Goal: Communication & Community: Answer question/provide support

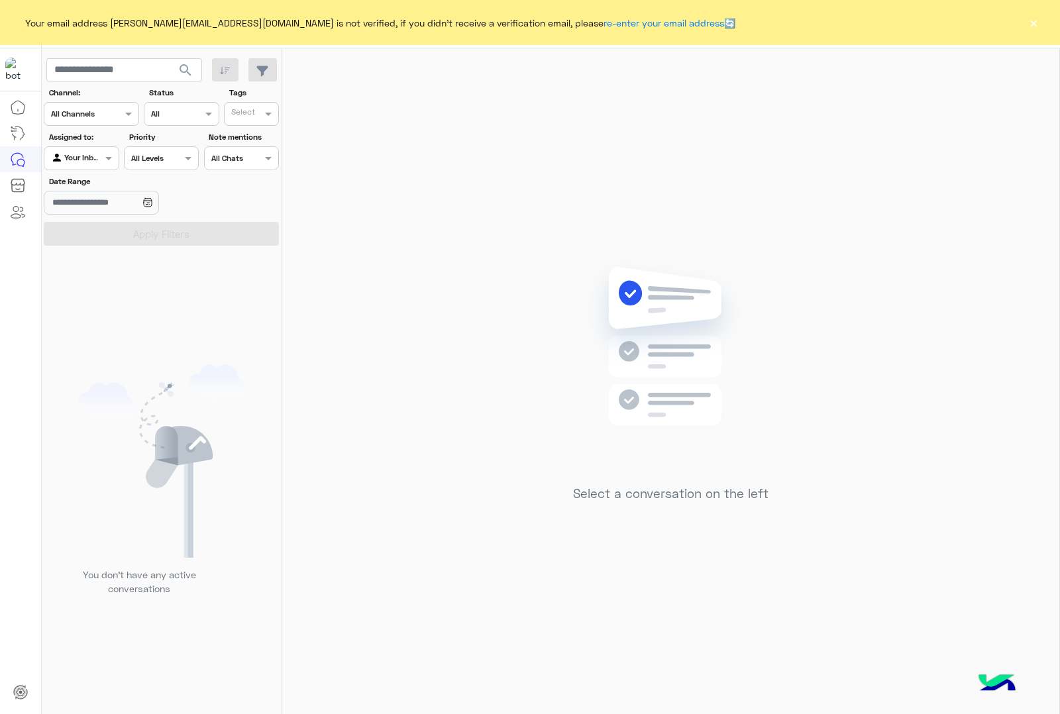
click at [1035, 17] on button "×" at bounding box center [1033, 22] width 13 height 13
click at [1037, 24] on button "×" at bounding box center [1033, 22] width 13 height 13
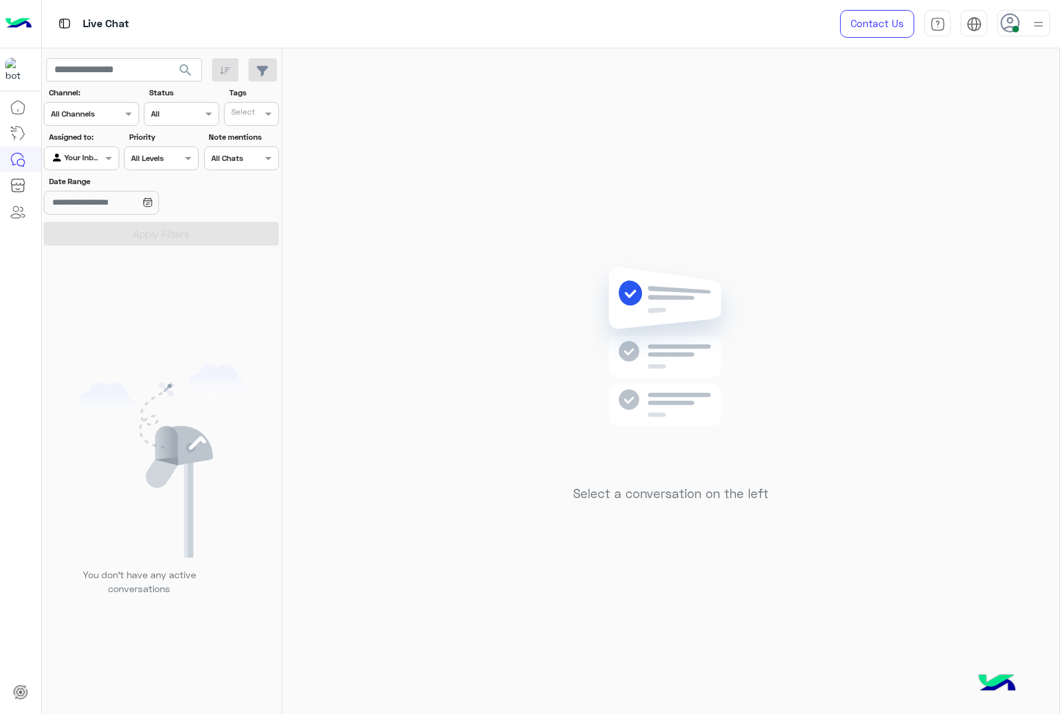
click at [1034, 34] on div at bounding box center [1038, 23] width 17 height 25
click at [1004, 192] on label "Offline" at bounding box center [967, 188] width 144 height 24
click at [1001, 297] on div "Sign Out" at bounding box center [967, 293] width 164 height 35
click at [1034, 24] on img at bounding box center [1038, 24] width 15 height 15
